Goal: Find specific page/section: Find specific page/section

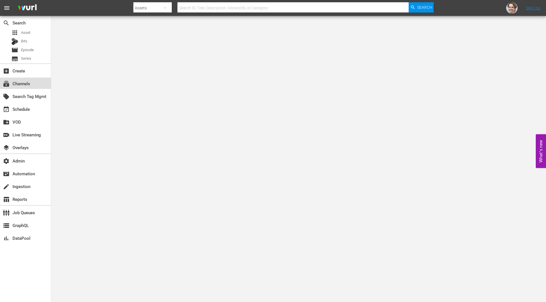
click at [29, 82] on div "subscriptions Channels" at bounding box center [16, 82] width 32 height 5
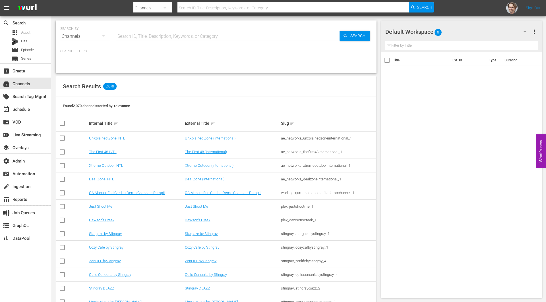
click at [187, 38] on input "text" at bounding box center [228, 37] width 224 height 14
type input "bloomberg"
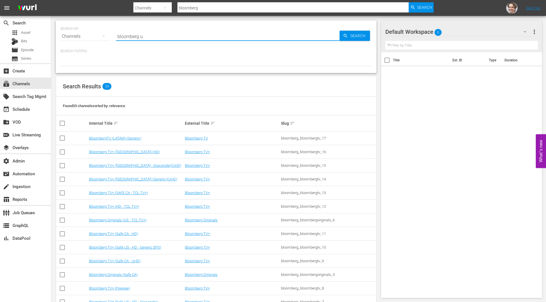
type input "bloomberg us"
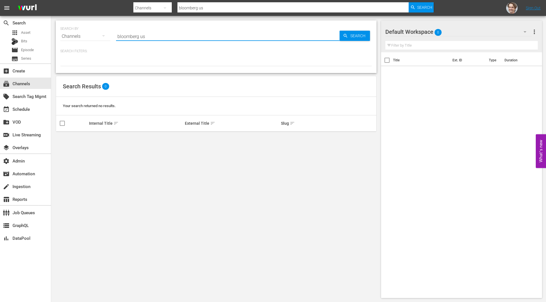
click at [121, 36] on input "bloomberg us" at bounding box center [228, 37] width 224 height 14
type input "originals us"
click at [156, 36] on input "originals us" at bounding box center [228, 37] width 224 height 14
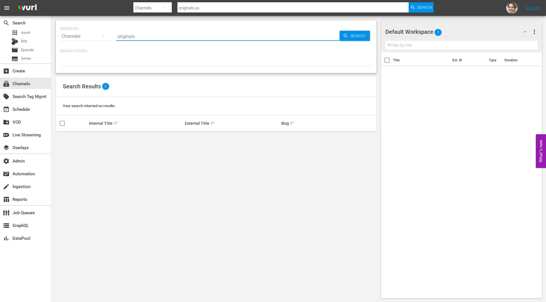
type input "originals"
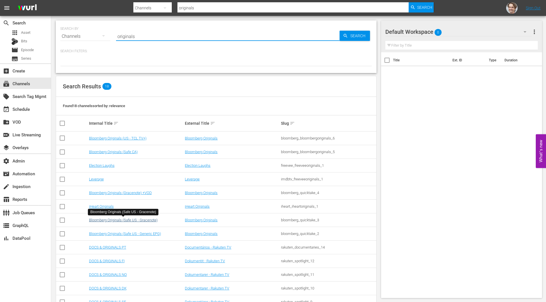
type input "originals"
click at [137, 218] on link "Bloomberg Originals (Safe US - Gracenote)" at bounding box center [123, 220] width 69 height 4
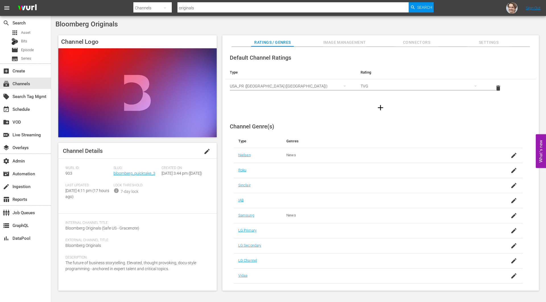
click at [352, 42] on span "Image Management" at bounding box center [344, 42] width 43 height 7
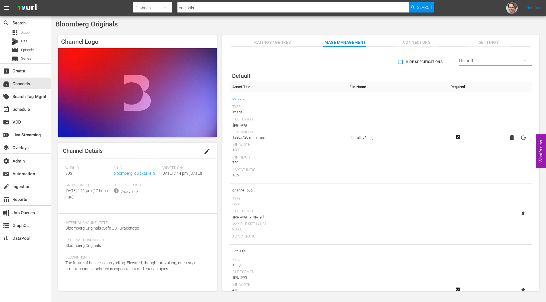
click at [520, 61] on button "button" at bounding box center [525, 61] width 14 height 14
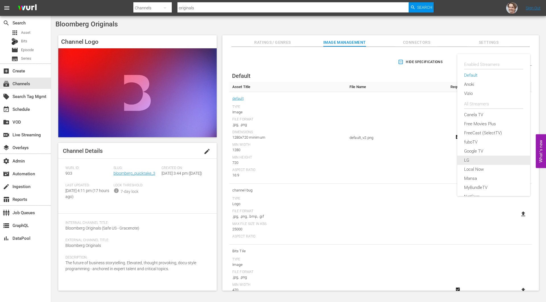
click at [469, 161] on div "LG" at bounding box center [493, 160] width 59 height 9
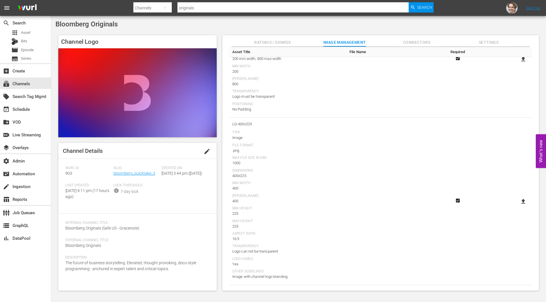
scroll to position [761, 0]
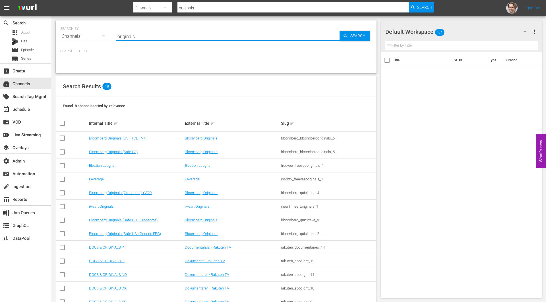
click at [151, 35] on input "originals" at bounding box center [228, 37] width 224 height 14
type input "world"
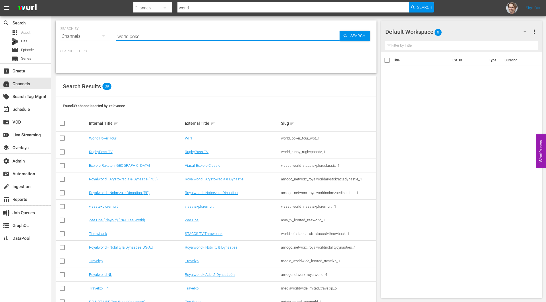
type input "world poker"
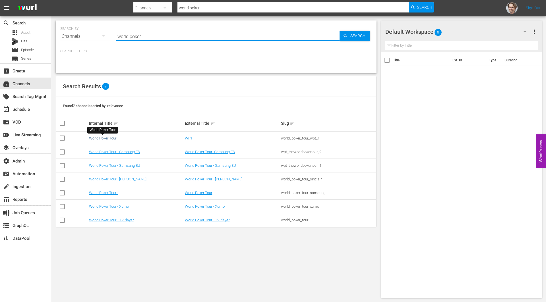
type input "world poker"
click at [100, 138] on link "World Poker Tour" at bounding box center [102, 138] width 27 height 4
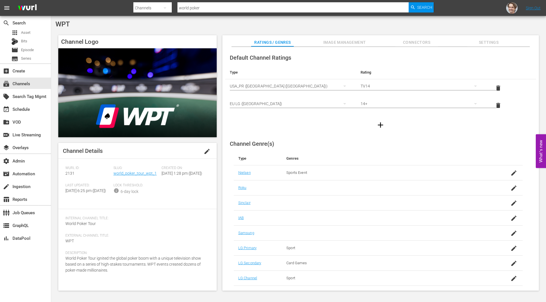
click at [343, 38] on button "Image Management" at bounding box center [344, 40] width 43 height 11
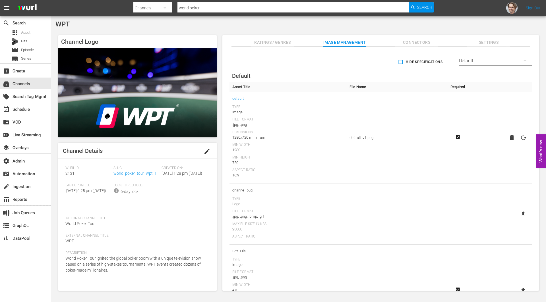
click at [485, 59] on div "Default" at bounding box center [495, 61] width 73 height 16
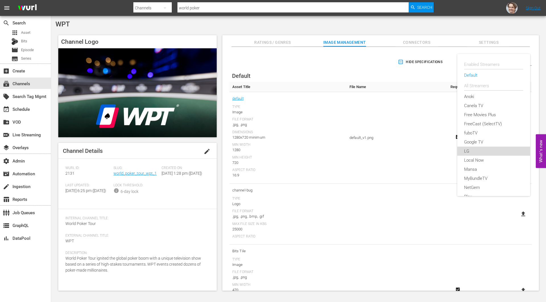
click at [472, 152] on div "LG" at bounding box center [493, 151] width 59 height 9
